Goal: Find specific page/section: Find specific page/section

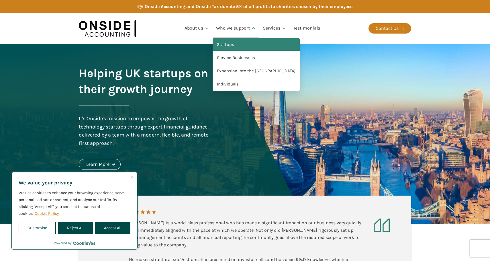
click at [227, 41] on link "Startups" at bounding box center [255, 44] width 87 height 13
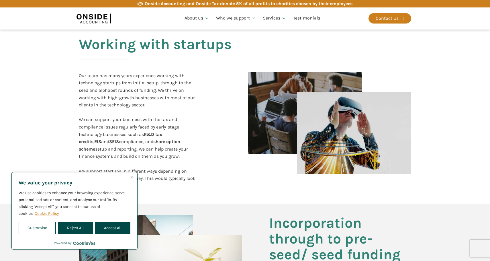
scroll to position [105, 0]
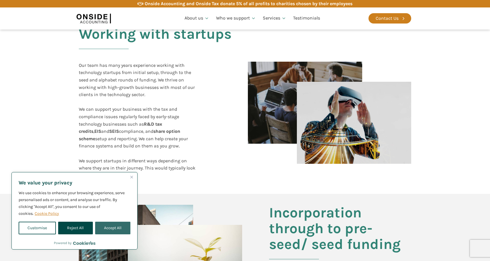
click at [110, 225] on button "Accept All" at bounding box center [112, 227] width 35 height 13
checkbox input "true"
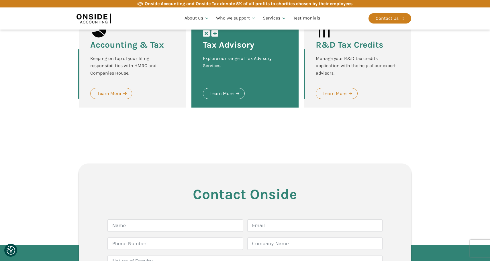
scroll to position [615, 0]
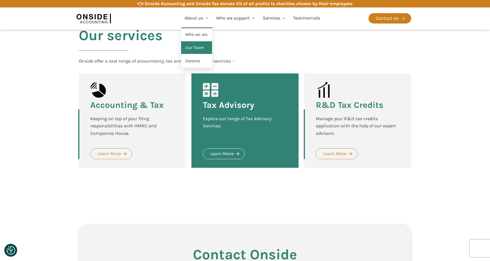
click at [196, 49] on link "Our Team" at bounding box center [196, 47] width 31 height 13
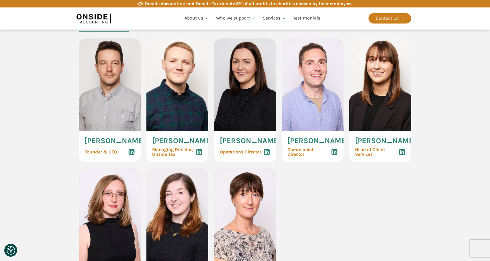
scroll to position [269, 0]
